Goal: Navigation & Orientation: Find specific page/section

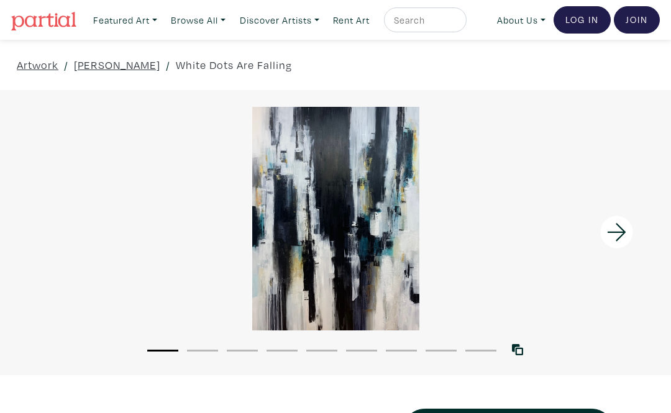
click at [621, 234] on icon at bounding box center [616, 232] width 42 height 34
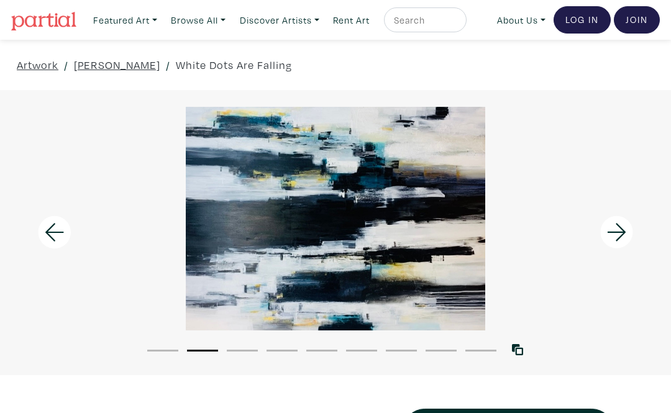
click at [618, 231] on icon at bounding box center [616, 232] width 42 height 34
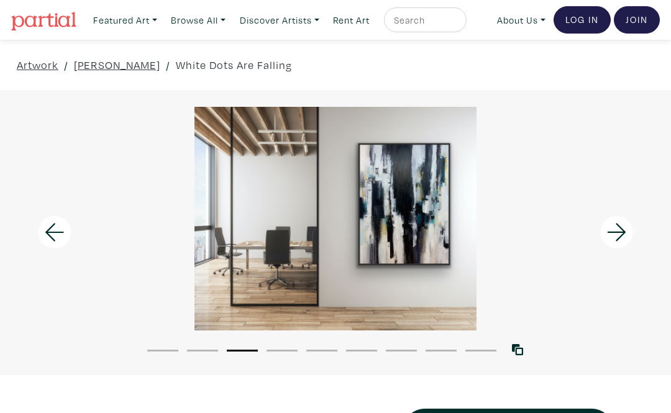
click at [613, 235] on icon at bounding box center [616, 232] width 42 height 34
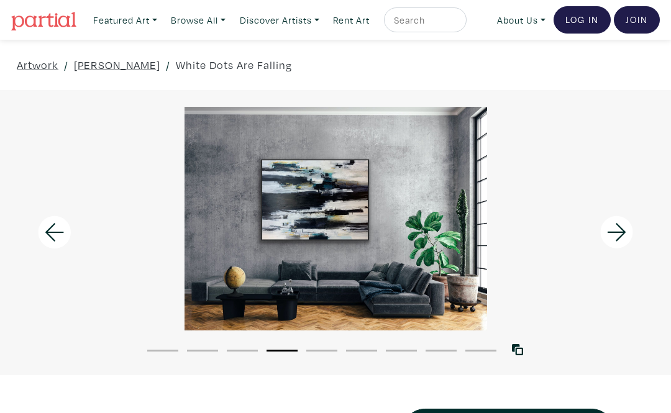
click at [619, 237] on icon at bounding box center [616, 233] width 19 height 18
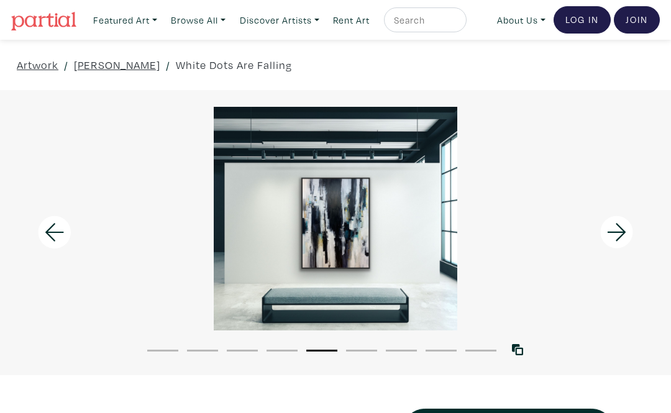
click at [623, 238] on icon at bounding box center [616, 232] width 42 height 34
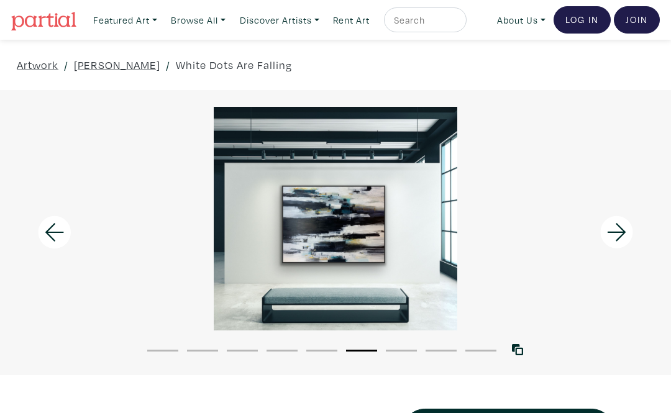
click at [615, 232] on icon at bounding box center [616, 232] width 42 height 34
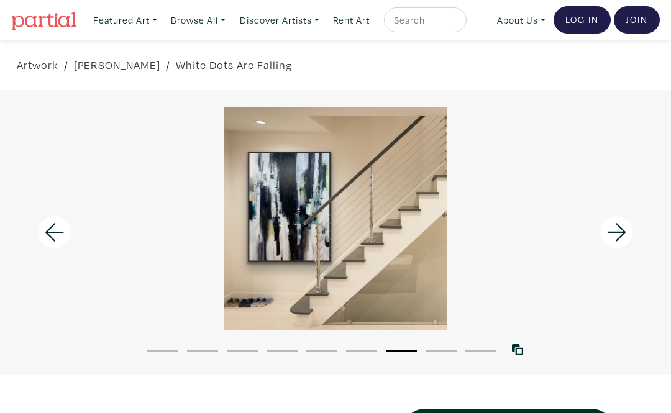
click at [614, 231] on icon at bounding box center [616, 232] width 42 height 34
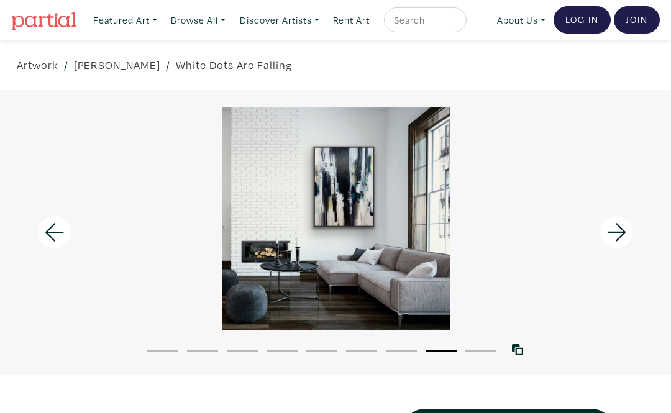
click at [614, 240] on icon at bounding box center [616, 232] width 42 height 34
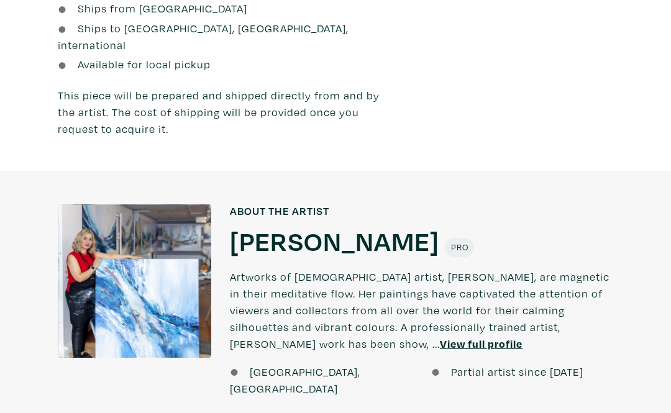
scroll to position [961, 0]
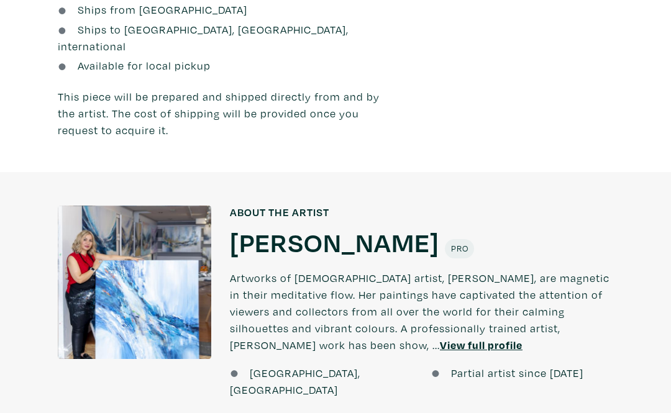
click at [440, 338] on u "View full profile" at bounding box center [481, 345] width 83 height 14
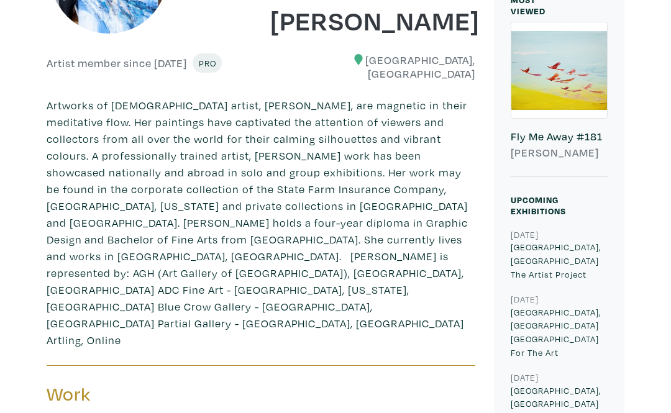
scroll to position [250, 0]
